Goal: Find specific page/section: Find specific page/section

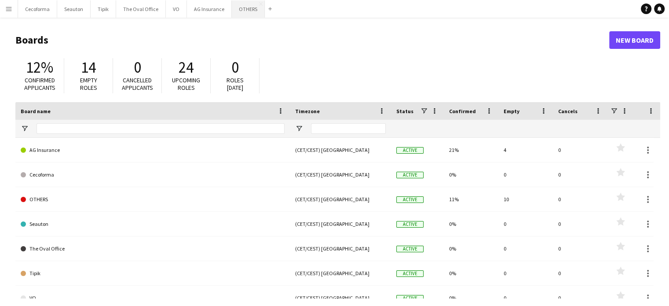
click at [241, 7] on button "OTHERS Close" at bounding box center [248, 8] width 33 height 17
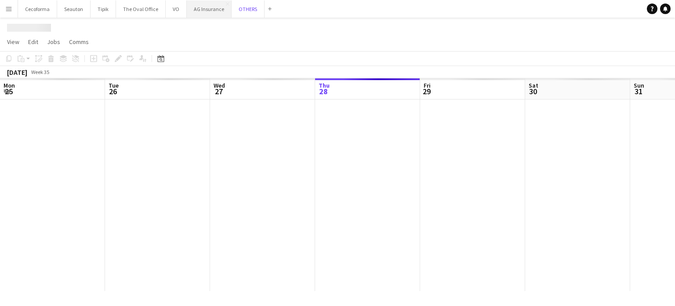
scroll to position [0, 210]
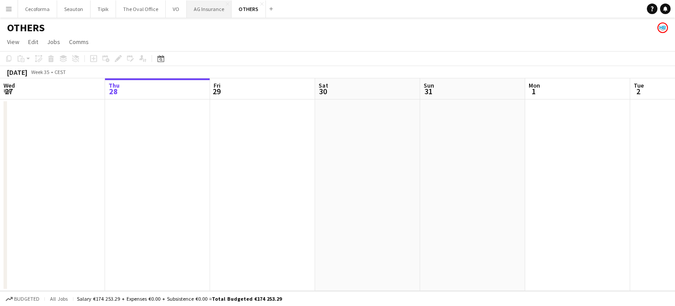
click at [210, 8] on button "AG Insurance Close" at bounding box center [209, 8] width 45 height 17
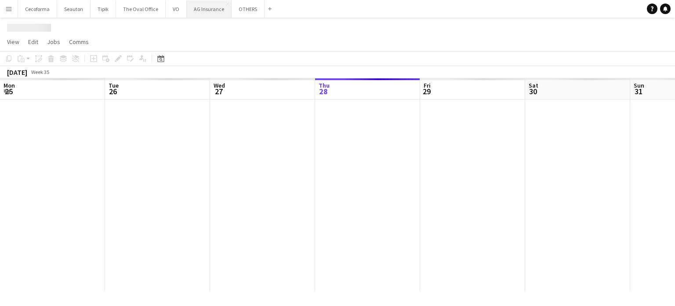
scroll to position [0, 210]
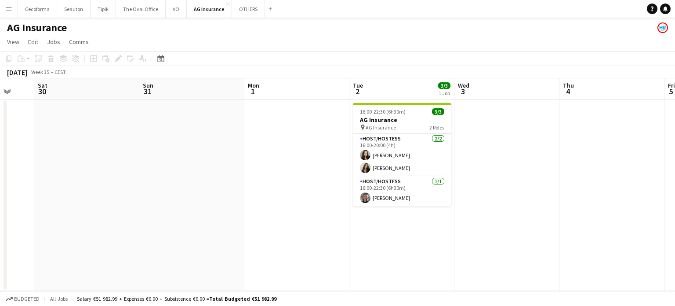
drag, startPoint x: 589, startPoint y: 187, endPoint x: 301, endPoint y: 145, distance: 291.6
click at [298, 154] on app-calendar-viewport "Wed 27 Thu 28 Fri 29 Sat 30 Sun 31 Mon 1 Tue 2 3/3 1 Job Wed 3 Thu 4 Fri 5 Sat …" at bounding box center [337, 184] width 675 height 212
